Goal: Communication & Community: Participate in discussion

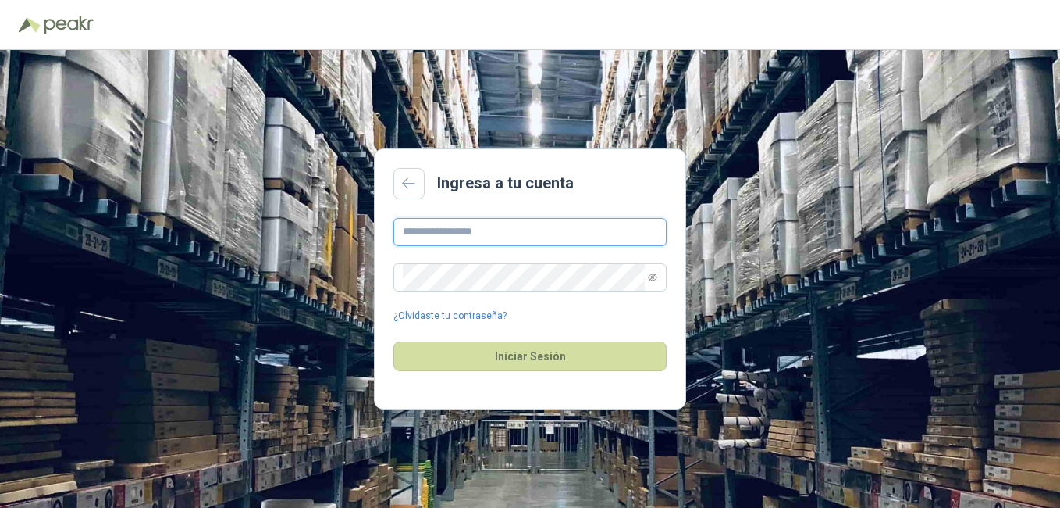
click at [507, 226] on input "text" at bounding box center [530, 232] width 273 height 28
type input "**********"
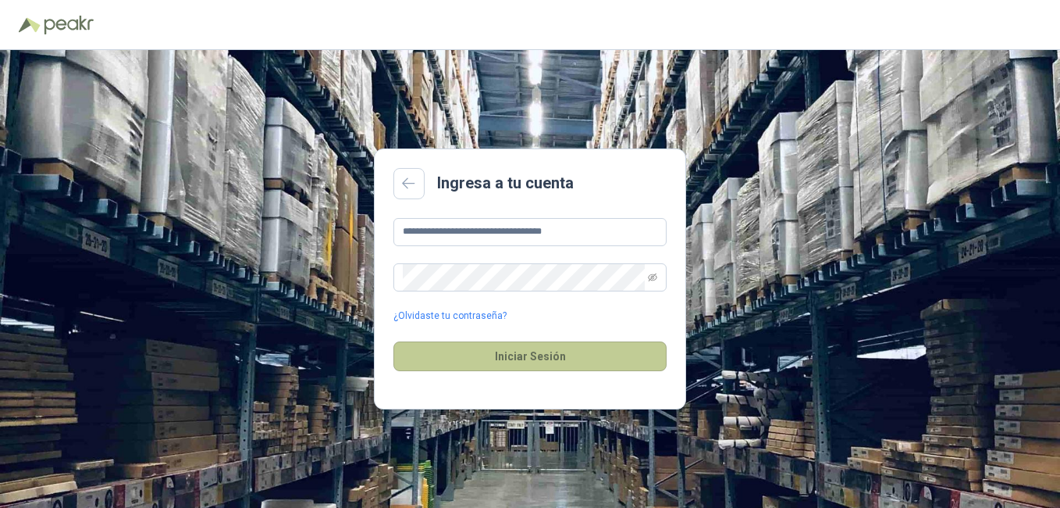
click at [542, 356] on button "Iniciar Sesión" at bounding box center [530, 356] width 273 height 30
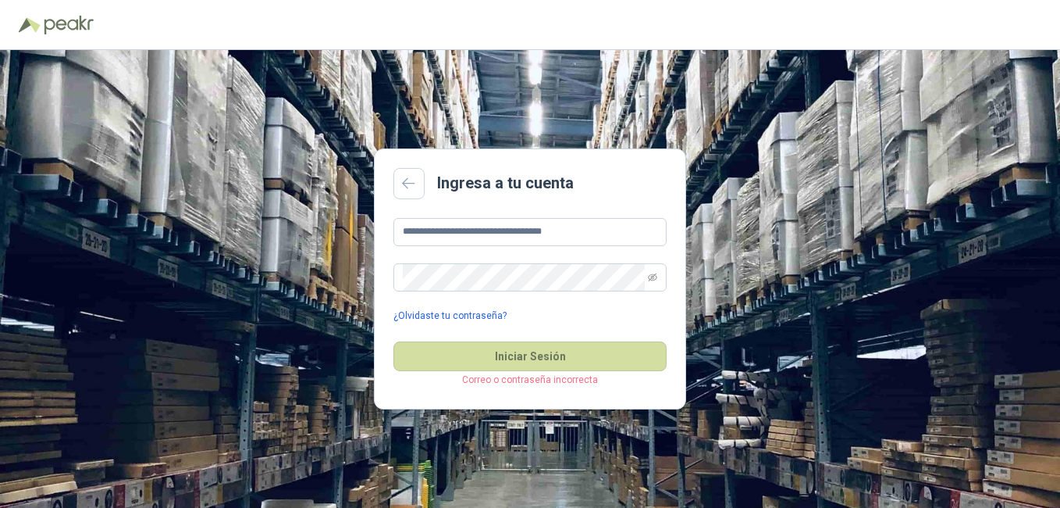
click at [464, 315] on link "¿Olvidaste tu contraseña?" at bounding box center [450, 315] width 113 height 15
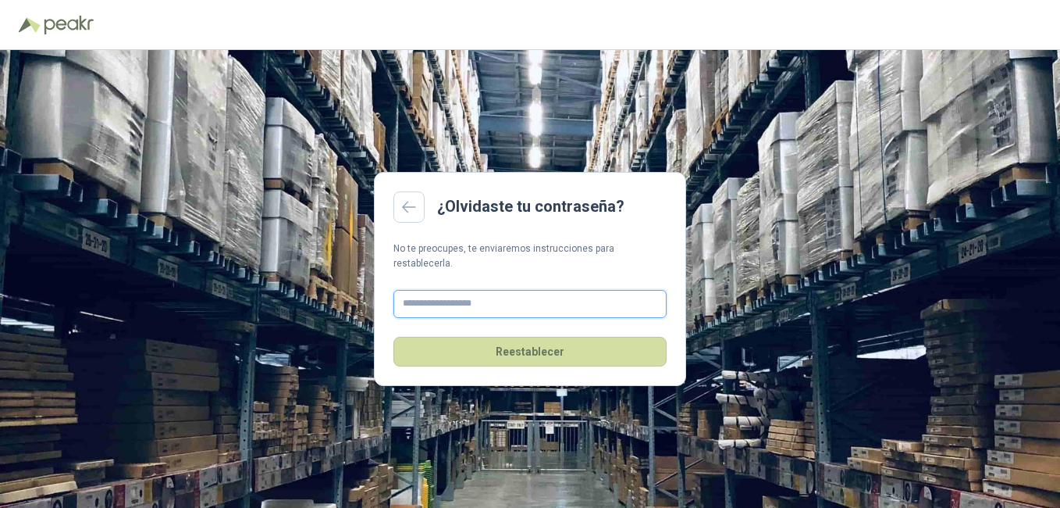
click at [463, 304] on input "text" at bounding box center [530, 304] width 273 height 28
type input "**********"
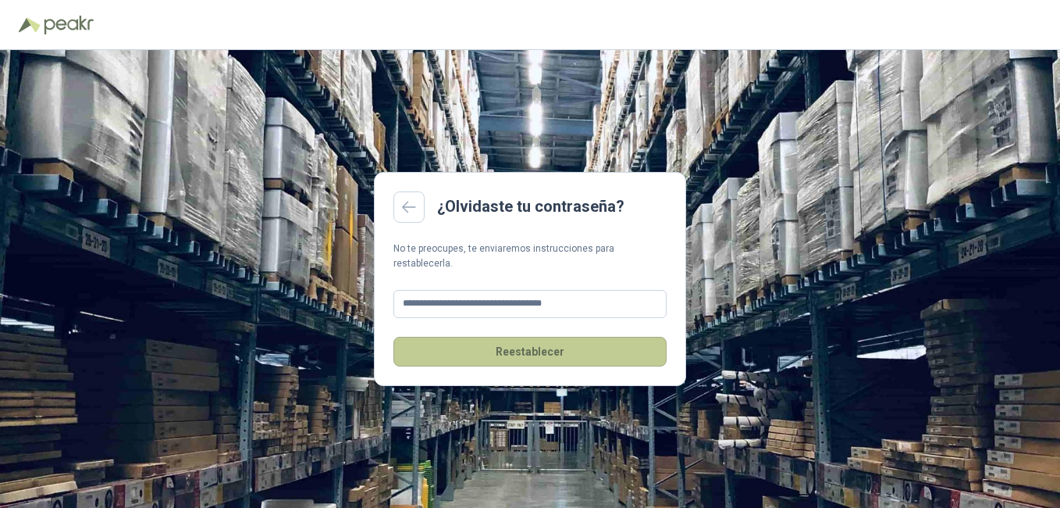
click at [513, 346] on button "Reestablecer" at bounding box center [530, 352] width 273 height 30
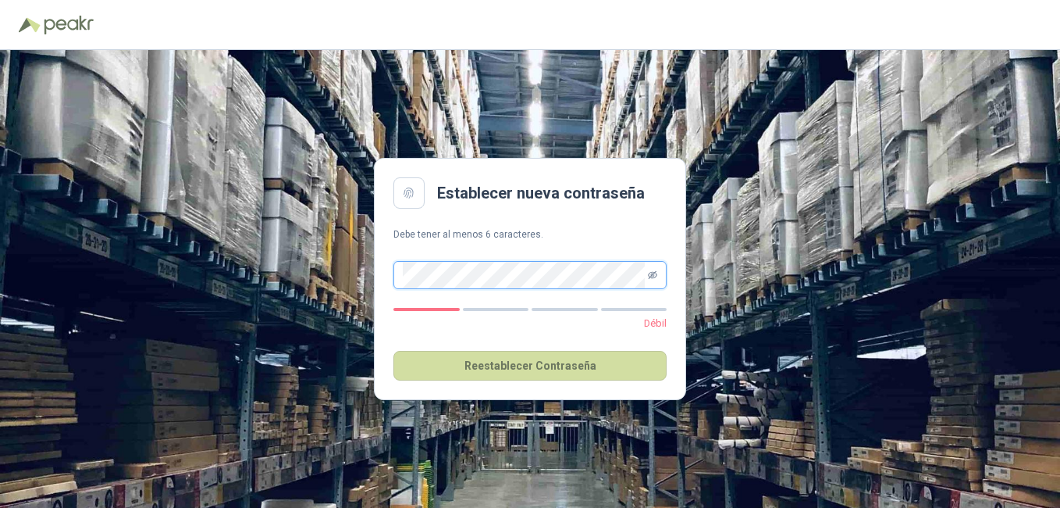
click at [651, 275] on icon "eye-invisible" at bounding box center [652, 275] width 9 height 8
click at [401, 269] on span at bounding box center [530, 275] width 273 height 28
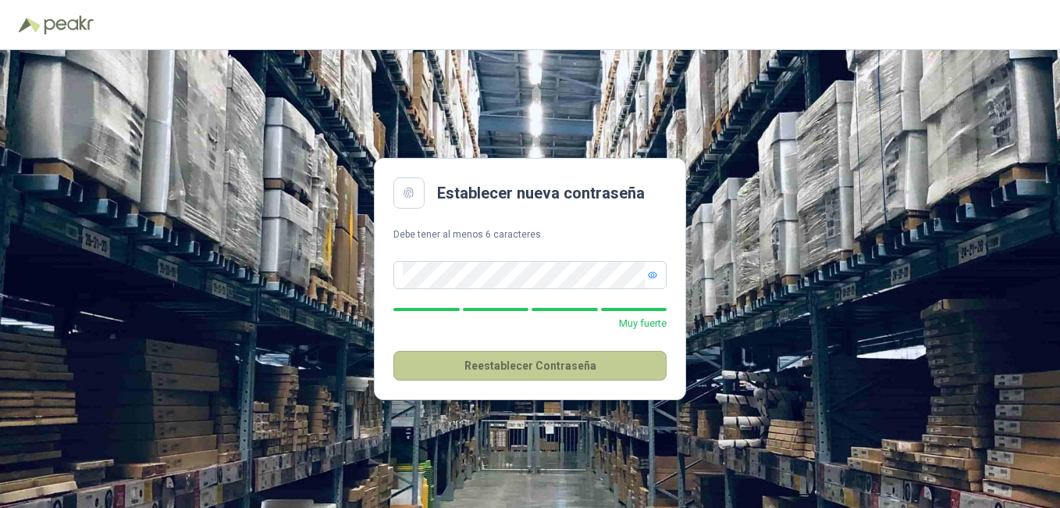
click at [545, 372] on button "Reestablecer Contraseña" at bounding box center [530, 366] width 273 height 30
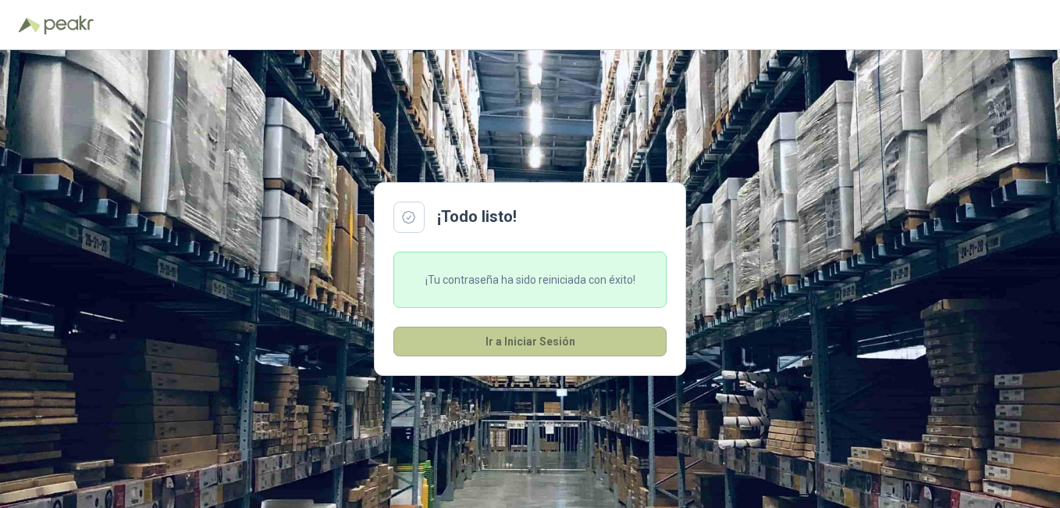
click at [537, 345] on button "Ir a Iniciar Sesión" at bounding box center [530, 341] width 273 height 30
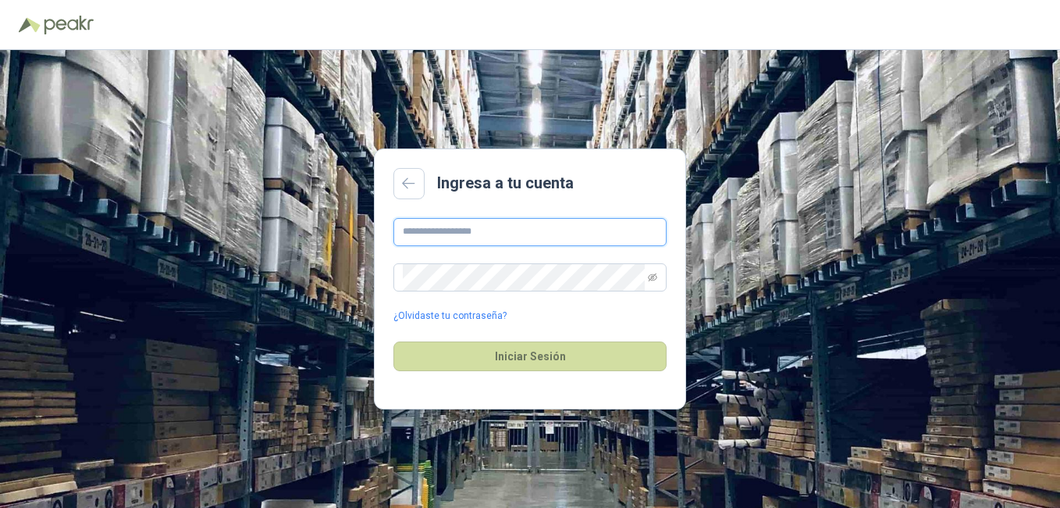
click at [489, 235] on input "text" at bounding box center [530, 232] width 273 height 28
type input "**********"
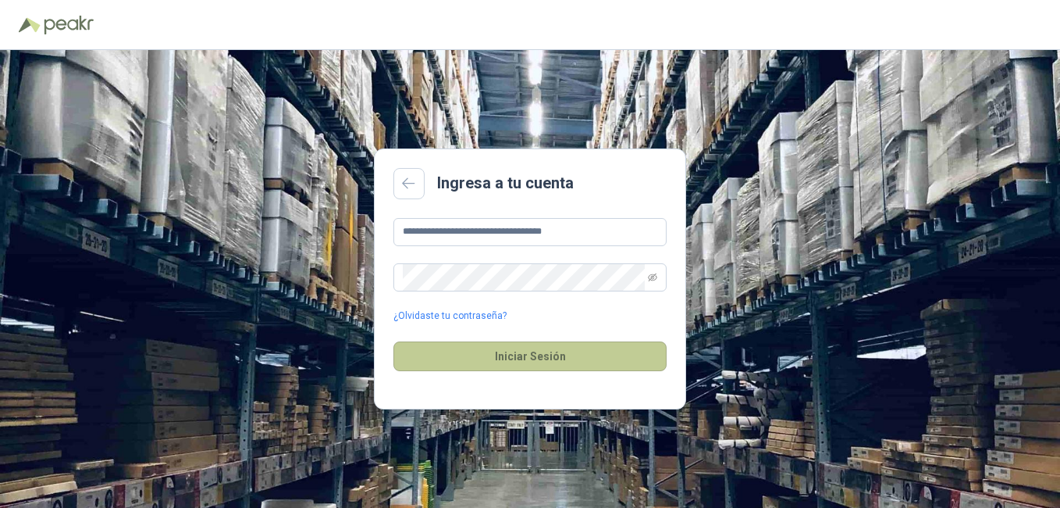
click at [534, 352] on button "Iniciar Sesión" at bounding box center [530, 356] width 273 height 30
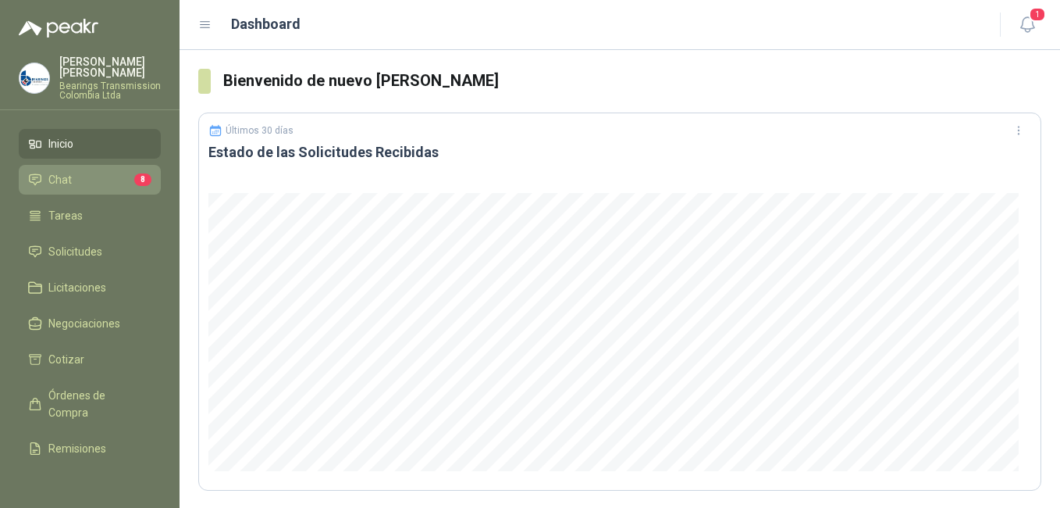
click at [80, 181] on li "Chat 8" at bounding box center [89, 179] width 123 height 17
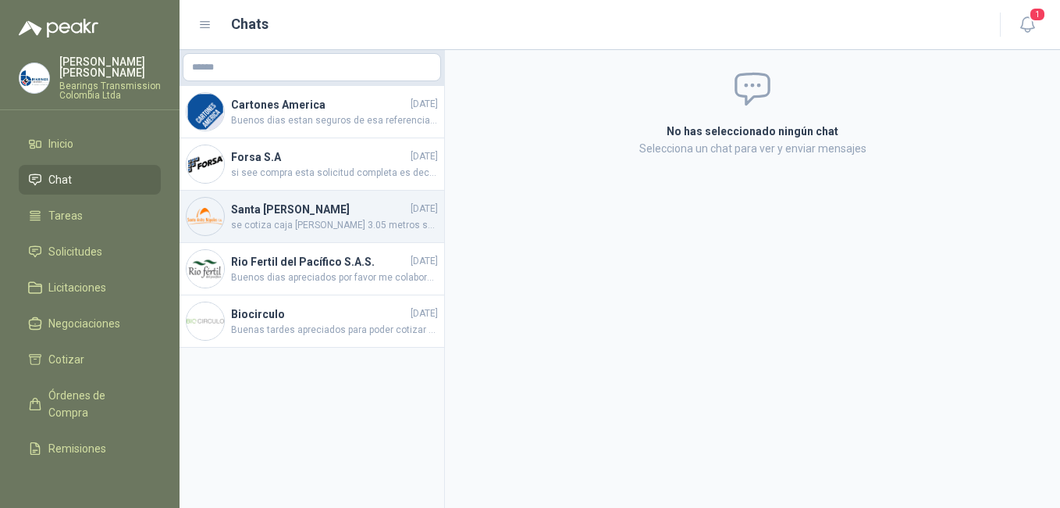
click at [290, 225] on span "se cotiza caja [PERSON_NAME] 3.05 metros se cotizan 10 cajas y se da valor es p…" at bounding box center [334, 225] width 207 height 15
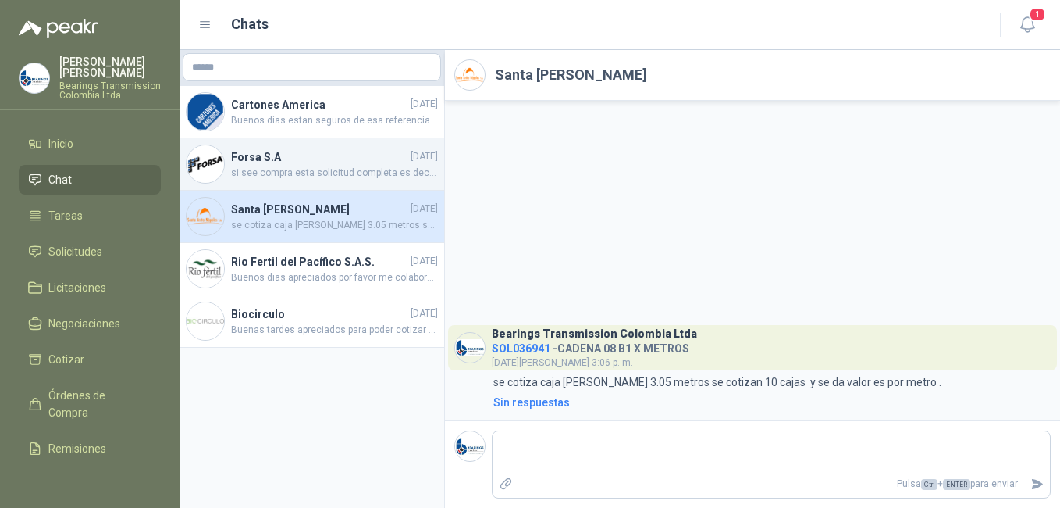
click at [279, 169] on span "si see compra esta solicitud completa es decir el rod LBE 25NUU y los [MEDICAL_…" at bounding box center [334, 173] width 207 height 15
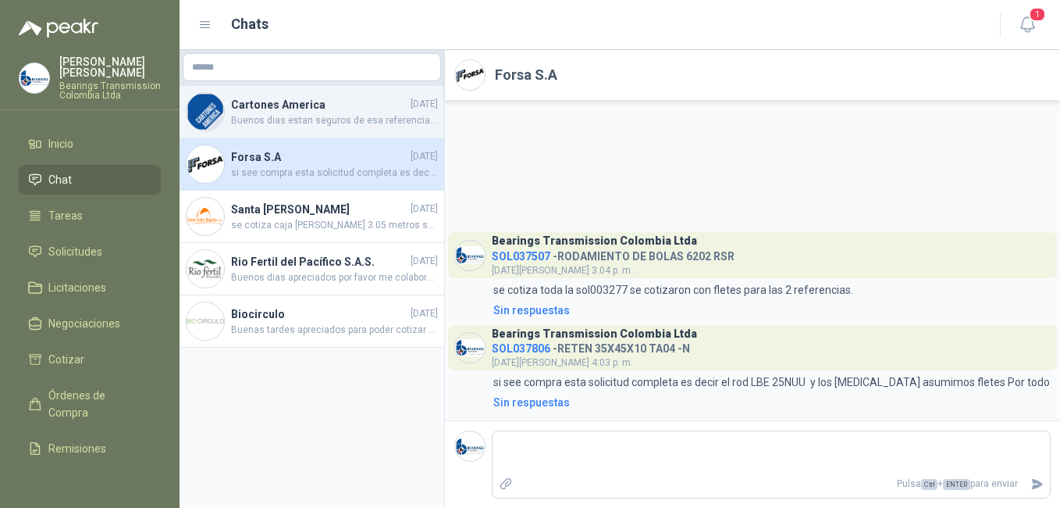
click at [240, 120] on span "Buenos dias estan seguros de esa referencia ya que no sale en ninguna marca que…" at bounding box center [334, 120] width 207 height 15
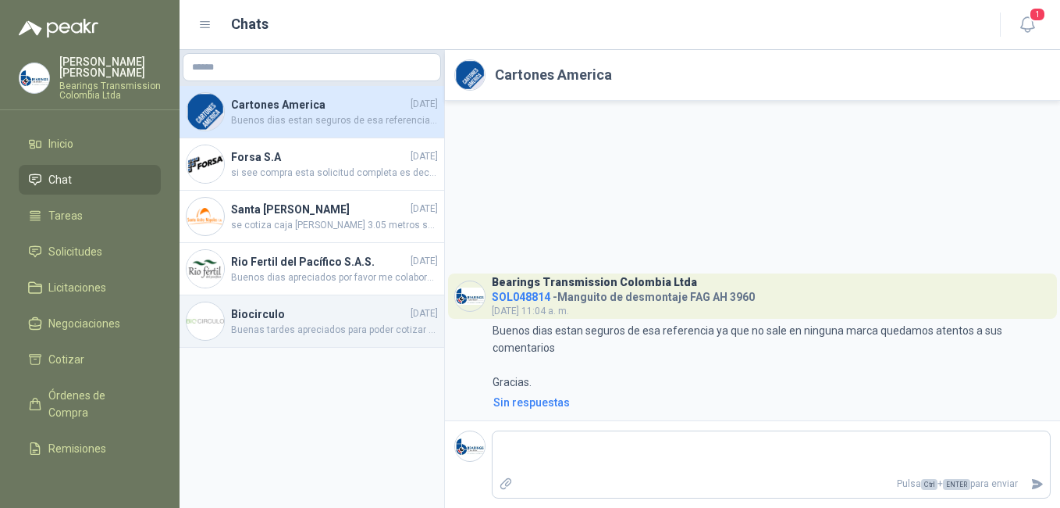
click at [267, 318] on h4 "Biocirculo" at bounding box center [319, 313] width 176 height 17
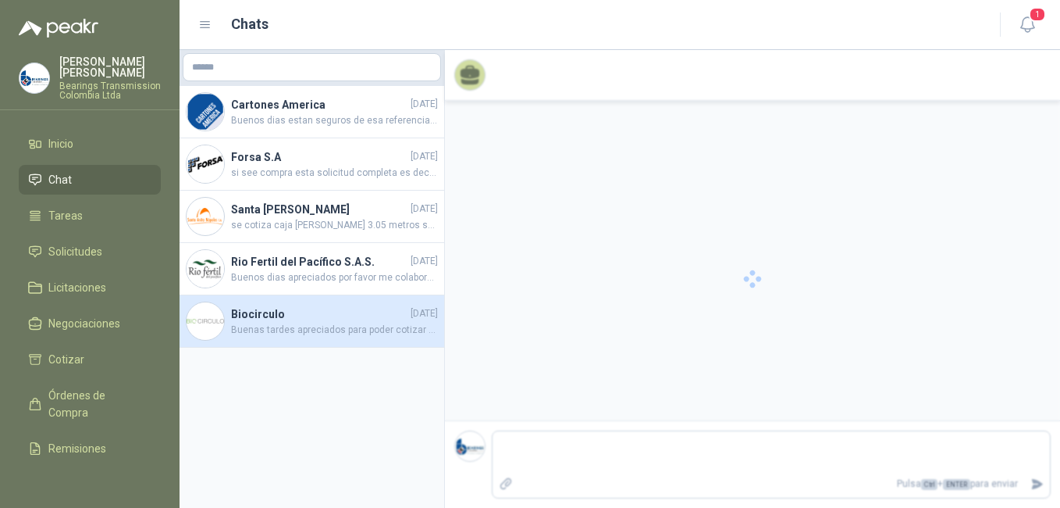
scroll to position [5, 0]
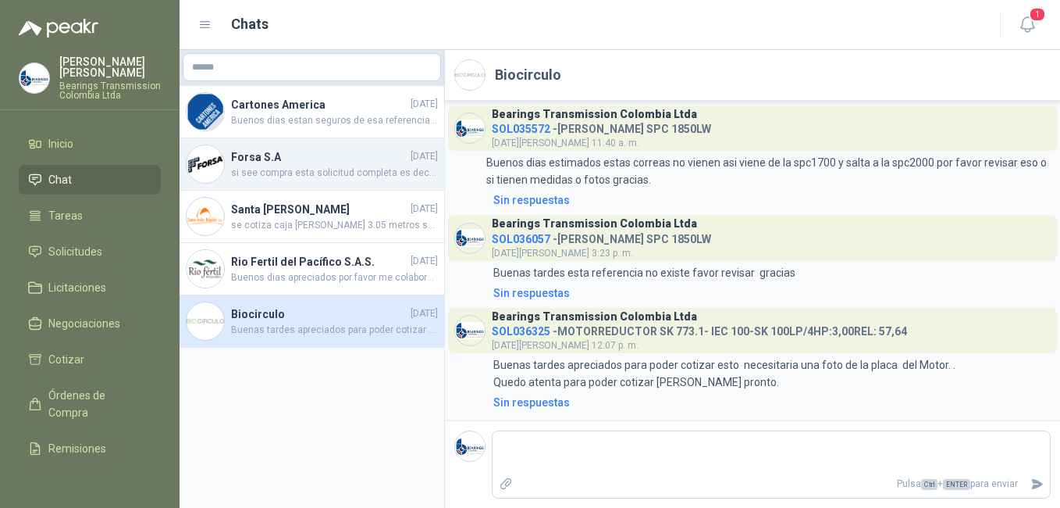
click at [253, 166] on span "si see compra esta solicitud completa es decir el rod LBE 25NUU y los [MEDICAL_…" at bounding box center [334, 173] width 207 height 15
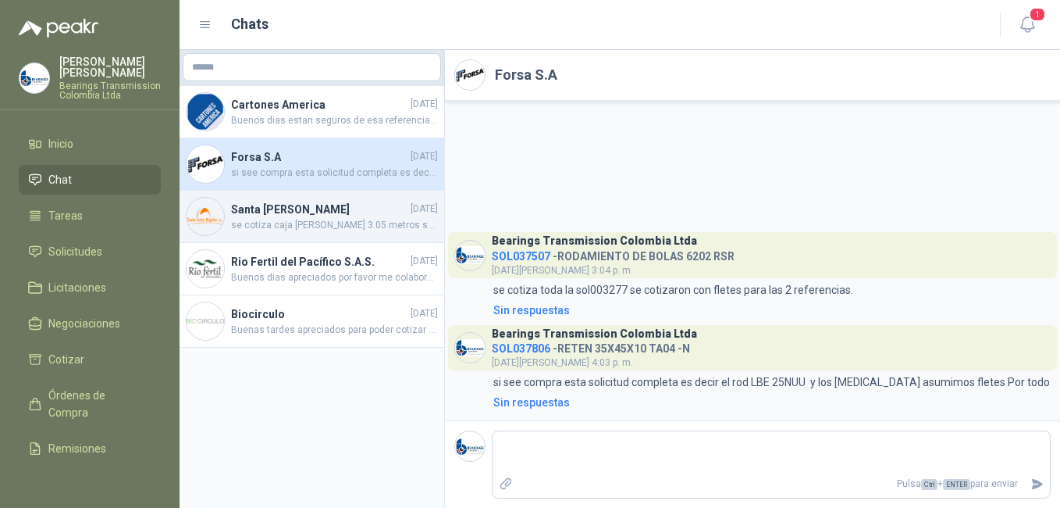
click at [269, 212] on h4 "Santa [PERSON_NAME]" at bounding box center [319, 209] width 176 height 17
